Goal: Transaction & Acquisition: Purchase product/service

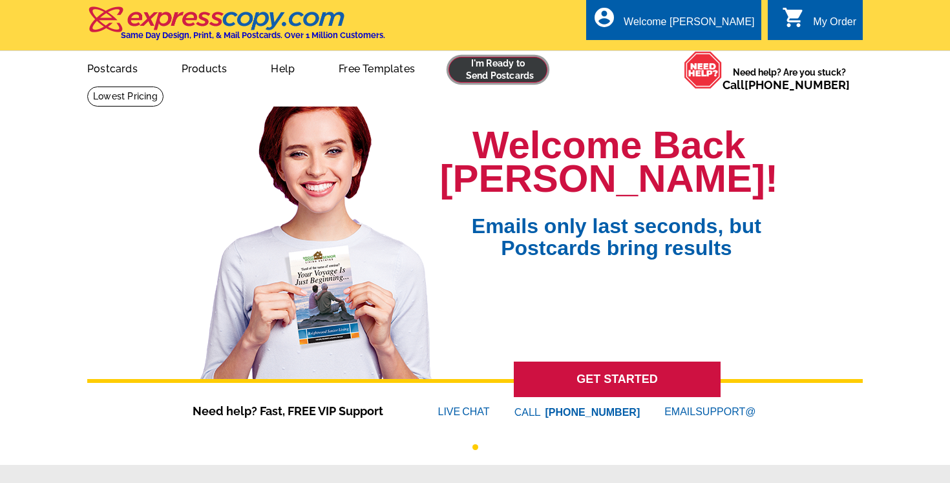
click at [487, 74] on link at bounding box center [498, 70] width 99 height 26
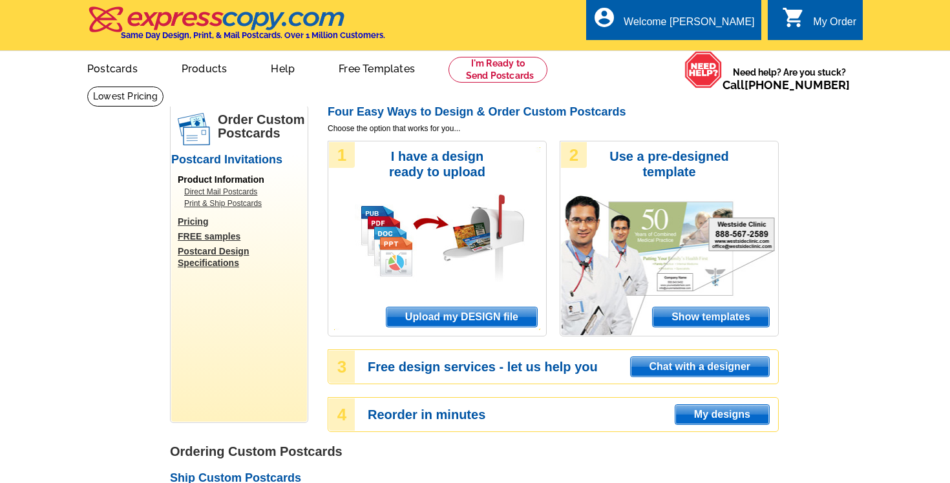
click at [427, 318] on span "Upload my DESIGN file" at bounding box center [461, 317] width 151 height 19
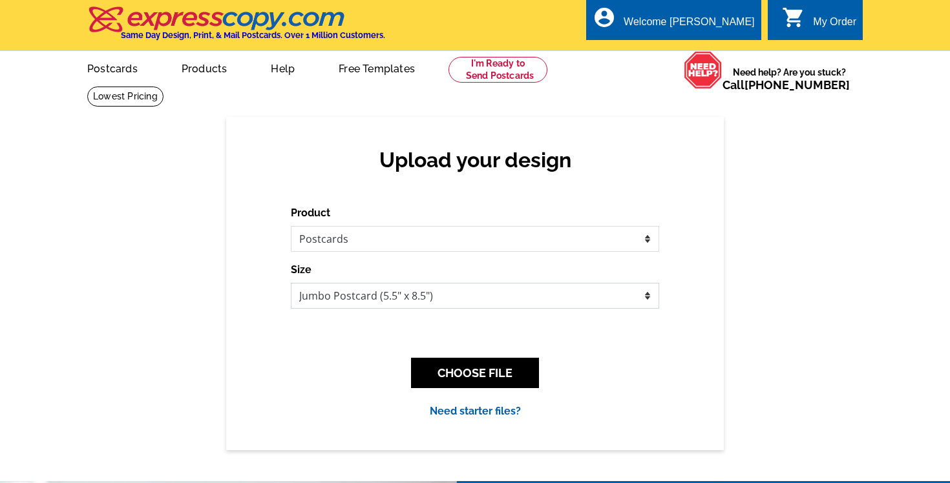
click at [476, 300] on select "Jumbo Postcard (5.5" x 8.5") Regular Postcard (4.25" x 5.6") Panoramic Postcard…" at bounding box center [475, 296] width 368 height 26
select select "1"
click at [291, 283] on select "Jumbo Postcard (5.5" x 8.5") Regular Postcard (4.25" x 5.6") Panoramic Postcard…" at bounding box center [475, 296] width 368 height 26
click at [466, 377] on button "CHOOSE FILE" at bounding box center [475, 373] width 128 height 30
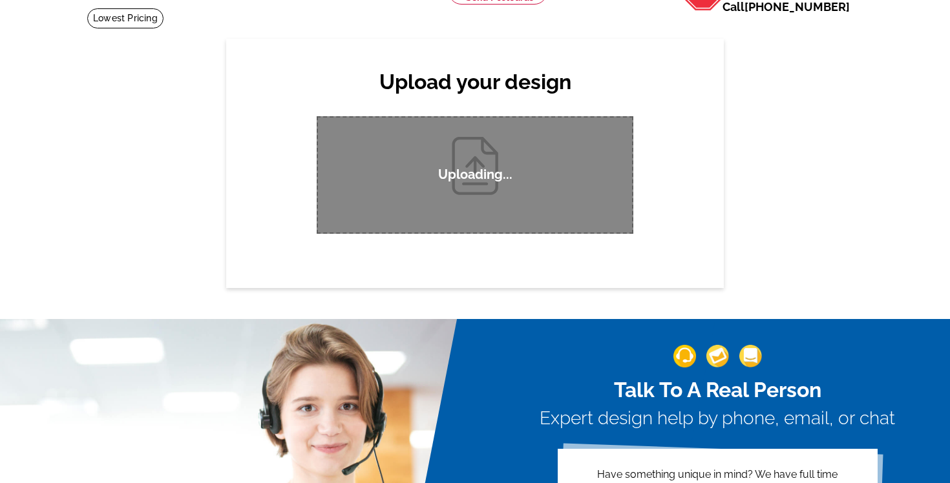
scroll to position [76, 0]
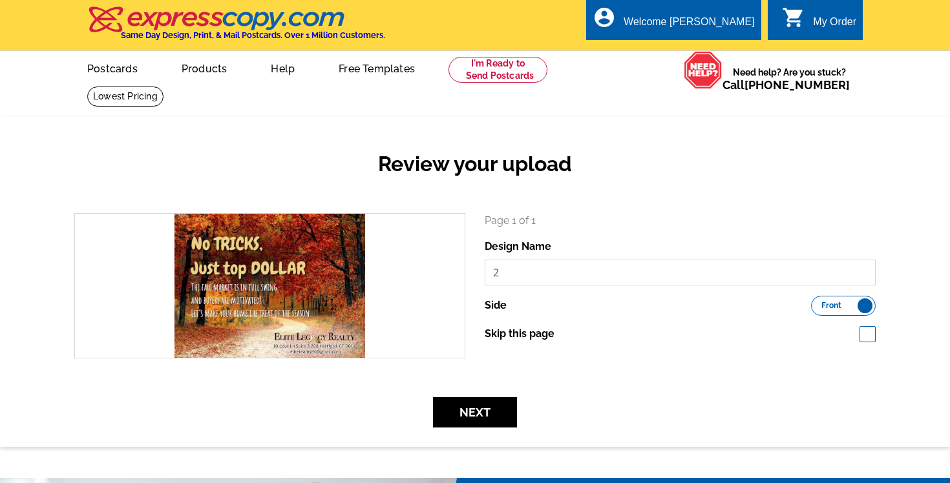
click at [540, 278] on input "2" at bounding box center [680, 273] width 391 height 26
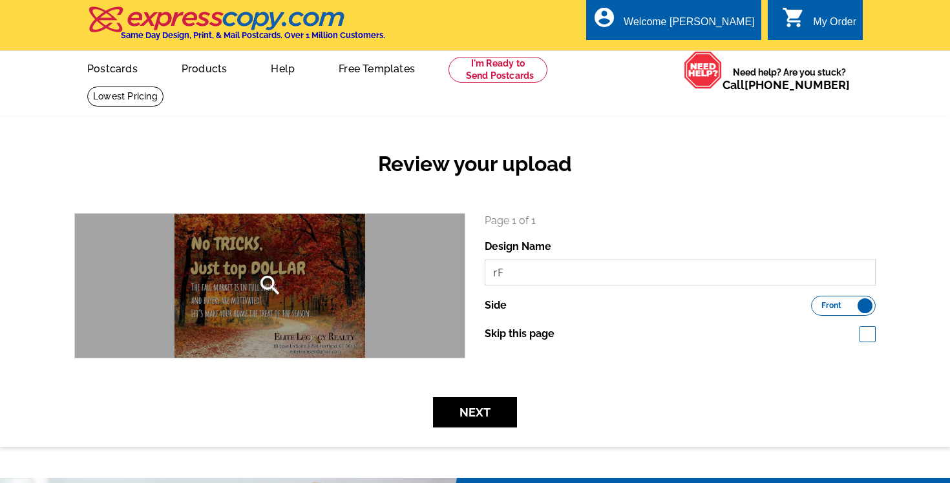
drag, startPoint x: 540, startPoint y: 278, endPoint x: 453, endPoint y: 275, distance: 87.3
click at [453, 275] on div "search Page 1 of 1 Design Name rF Side Front Back" at bounding box center [475, 285] width 821 height 145
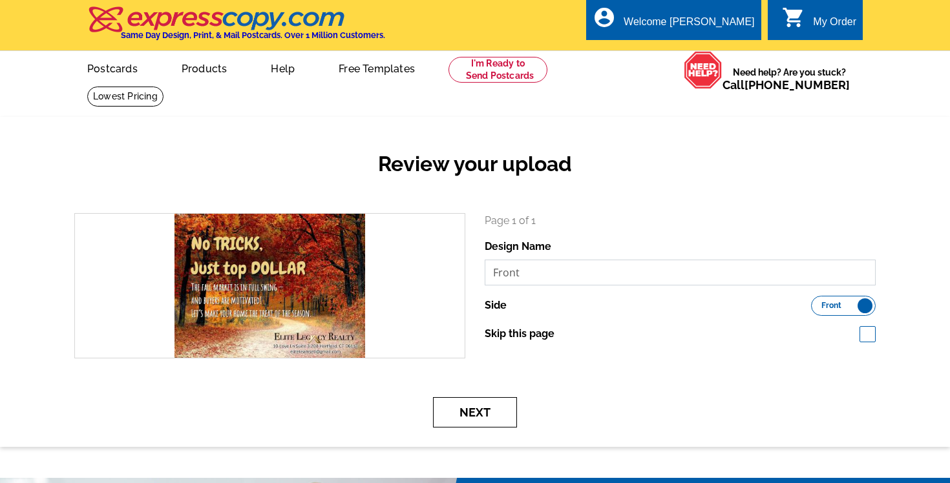
type input "Front"
click at [478, 419] on button "Next" at bounding box center [475, 412] width 84 height 30
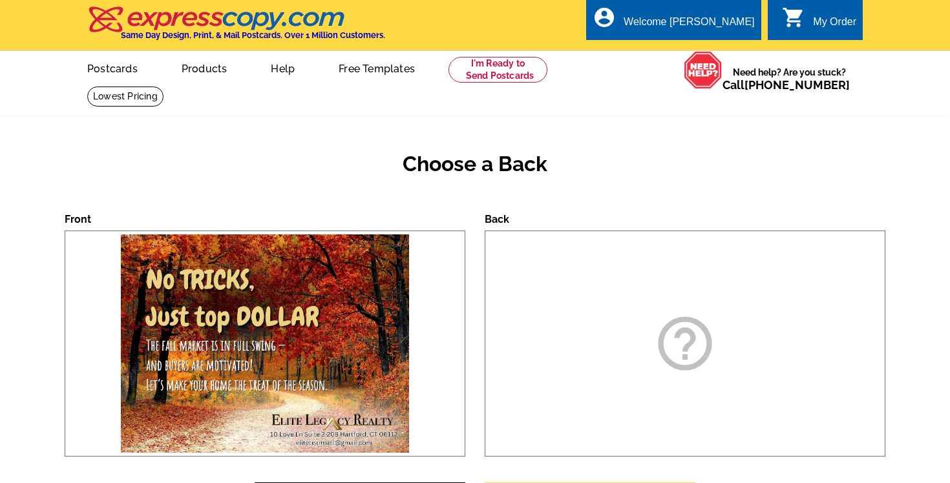
click at [686, 349] on icon "help_outline" at bounding box center [685, 343] width 65 height 65
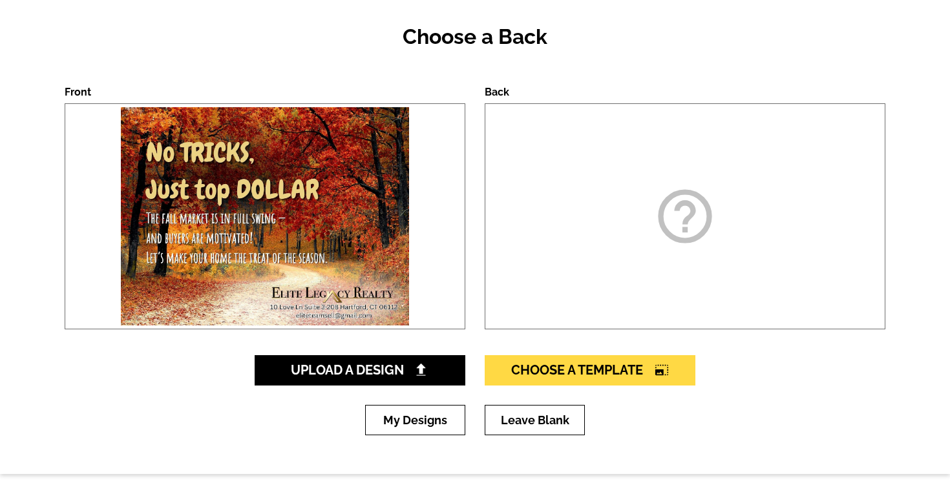
scroll to position [224, 0]
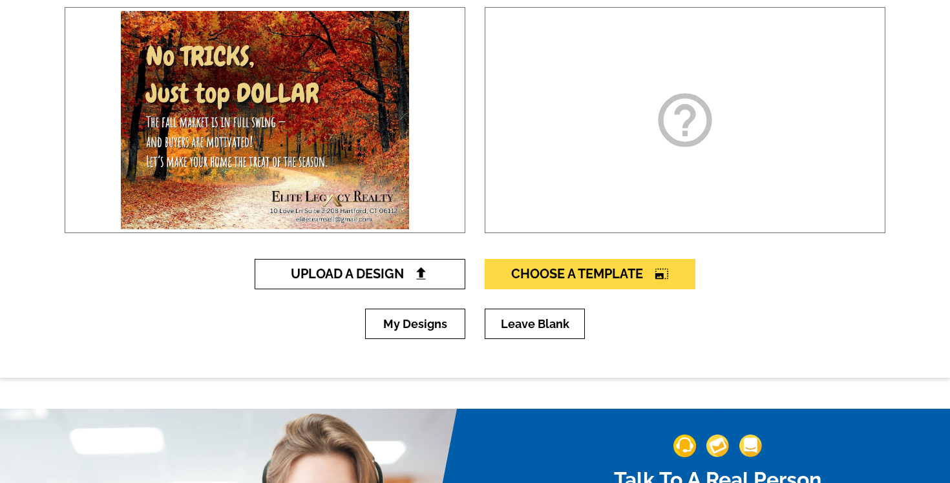
click at [367, 277] on span "Upload A Design" at bounding box center [360, 274] width 139 height 16
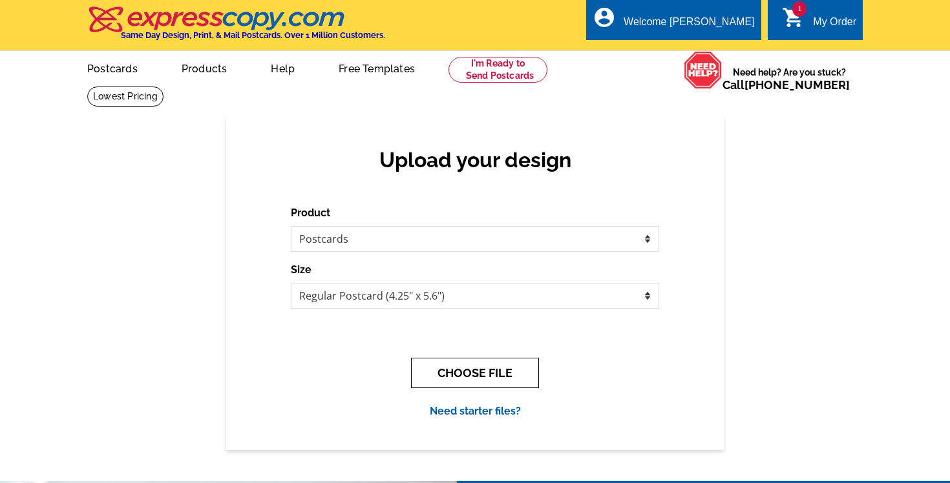
click at [474, 372] on button "CHOOSE FILE" at bounding box center [475, 373] width 128 height 30
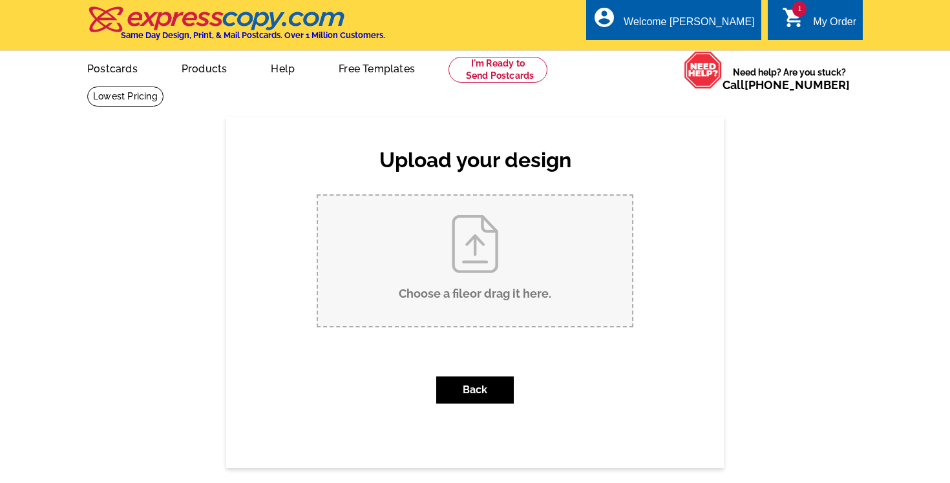
click at [495, 254] on input "Choose a file or drag it here ." at bounding box center [475, 261] width 314 height 131
type input "C:\fakepath\3.jpg"
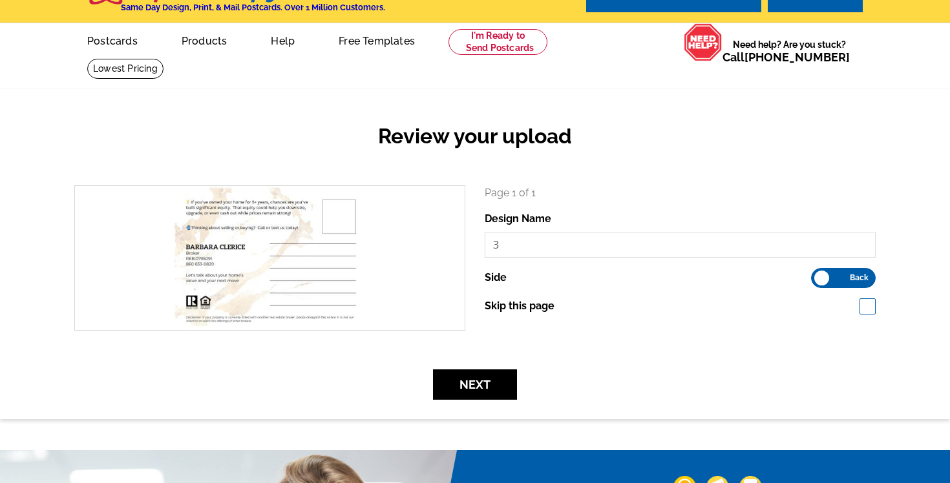
scroll to position [47, 0]
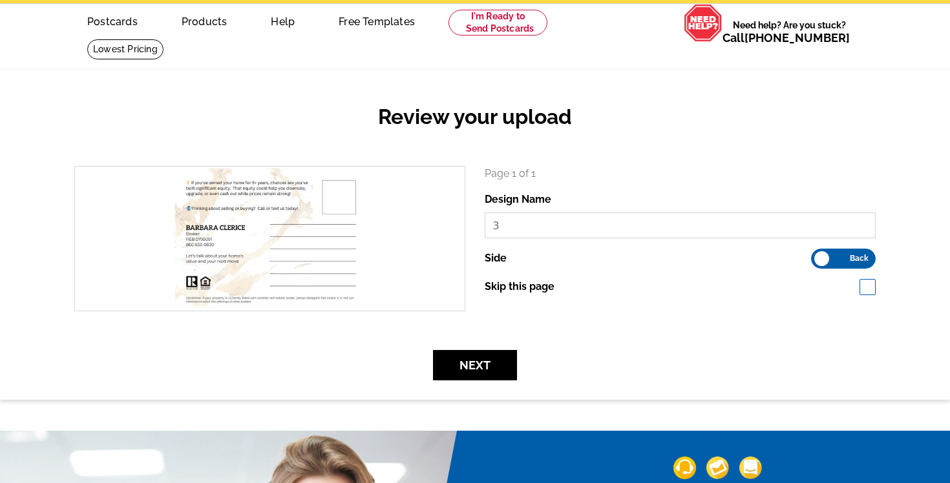
click at [536, 214] on input "3" at bounding box center [680, 226] width 391 height 26
drag, startPoint x: 522, startPoint y: 226, endPoint x: 481, endPoint y: 224, distance: 41.4
click at [481, 224] on div "Page 1 of 1 Design Name aB Side Front Back Skip this page" at bounding box center [680, 238] width 410 height 145
type input "Back"
click at [465, 372] on button "Next" at bounding box center [475, 365] width 84 height 30
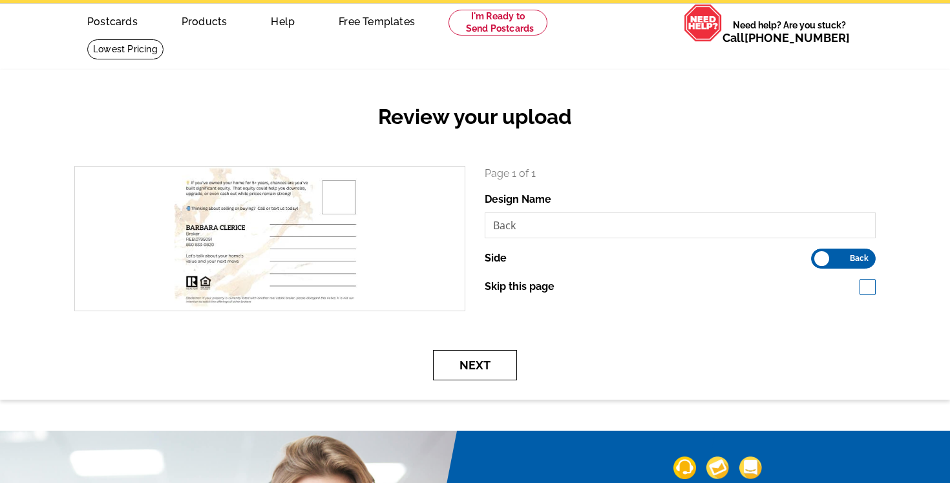
scroll to position [0, 0]
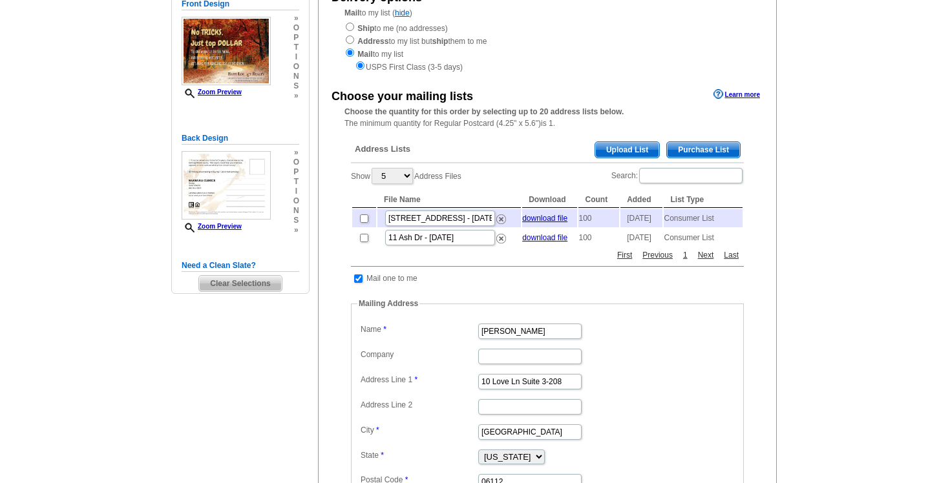
scroll to position [170, 0]
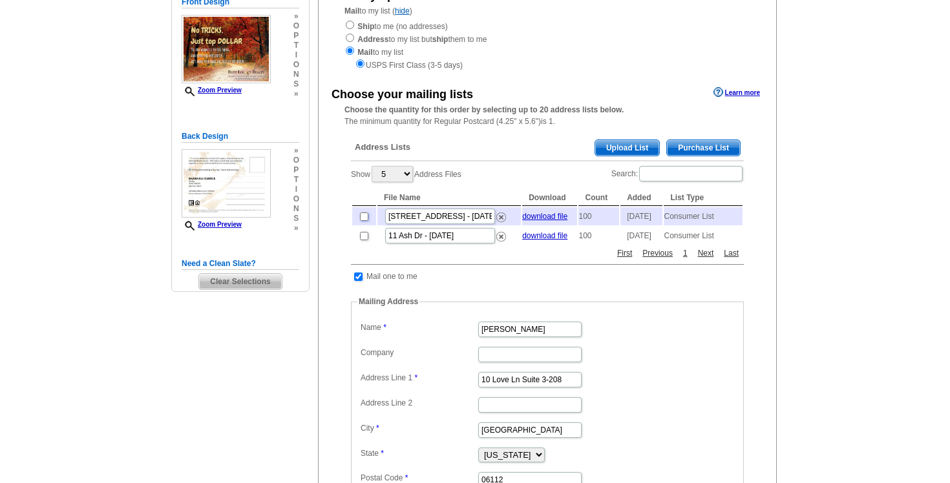
click at [363, 217] on input "checkbox" at bounding box center [364, 217] width 8 height 8
checkbox input "true"
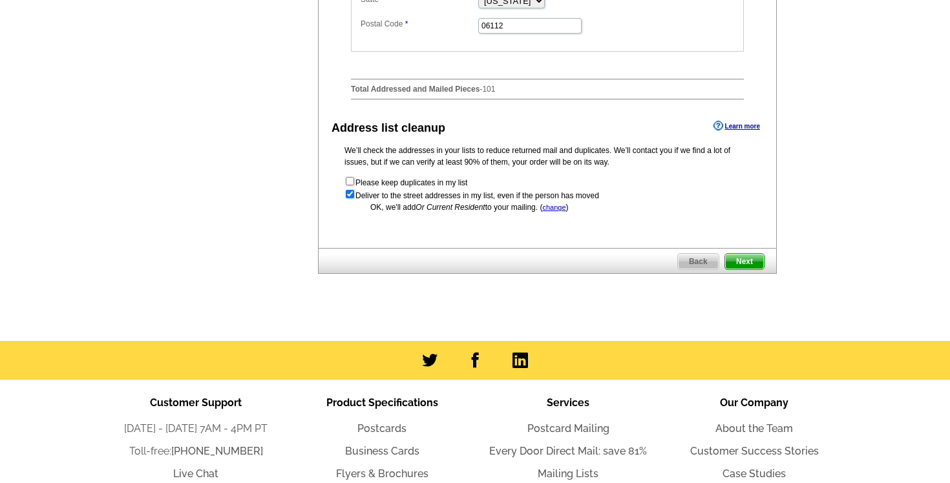
scroll to position [615, 0]
